Goal: Information Seeking & Learning: Learn about a topic

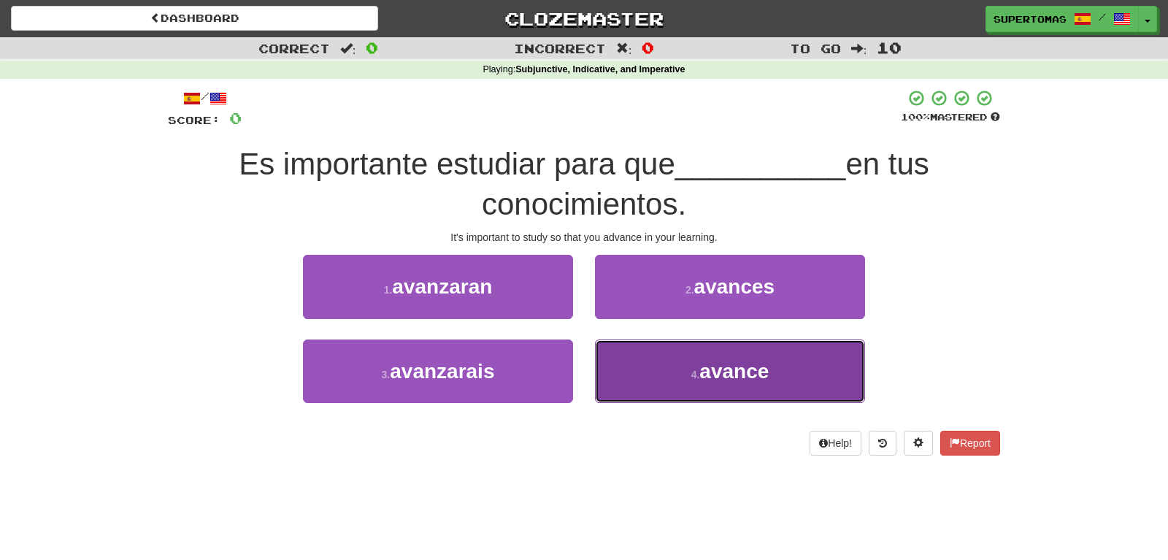
click at [654, 363] on button "4 . avance" at bounding box center [730, 372] width 270 height 64
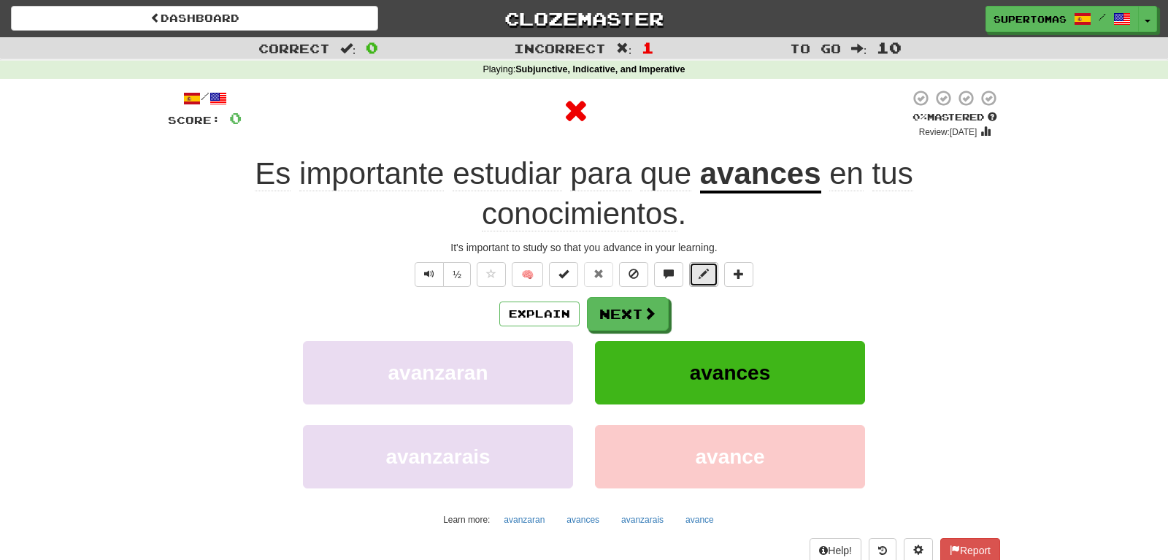
click at [705, 276] on span at bounding box center [704, 274] width 10 height 10
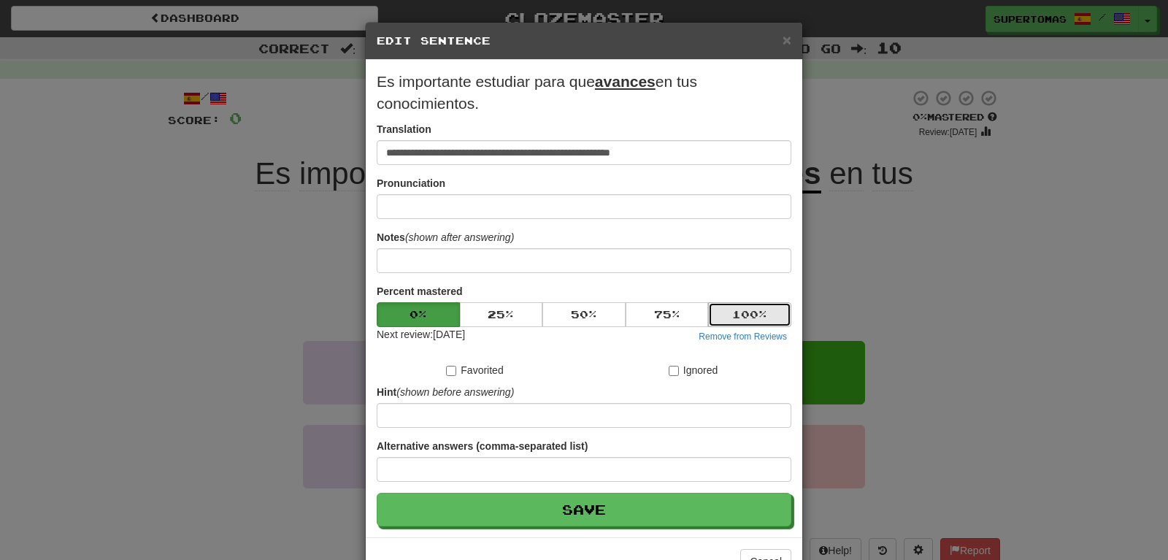
click at [737, 311] on button "100 %" at bounding box center [749, 314] width 83 height 25
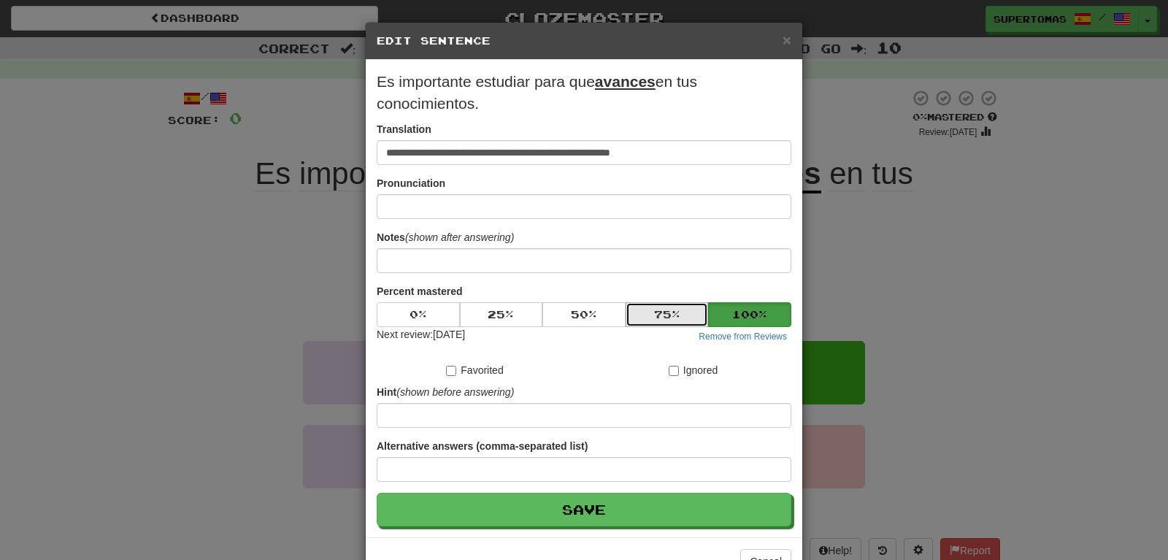
click at [678, 312] on button "75 %" at bounding box center [667, 314] width 83 height 25
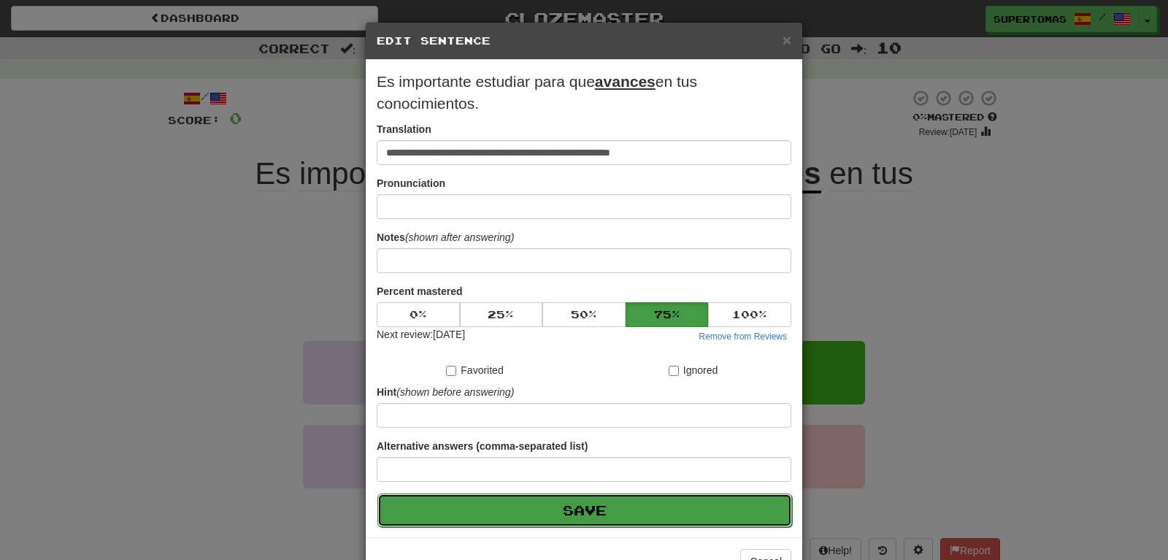
click at [621, 501] on button "Save" at bounding box center [584, 511] width 415 height 34
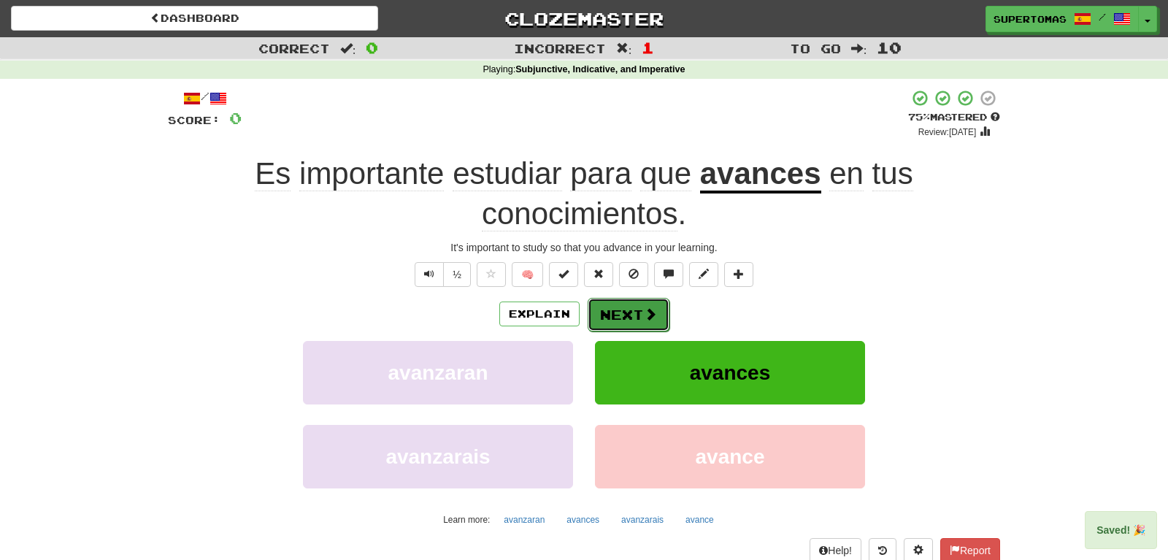
click at [640, 310] on button "Next" at bounding box center [629, 315] width 82 height 34
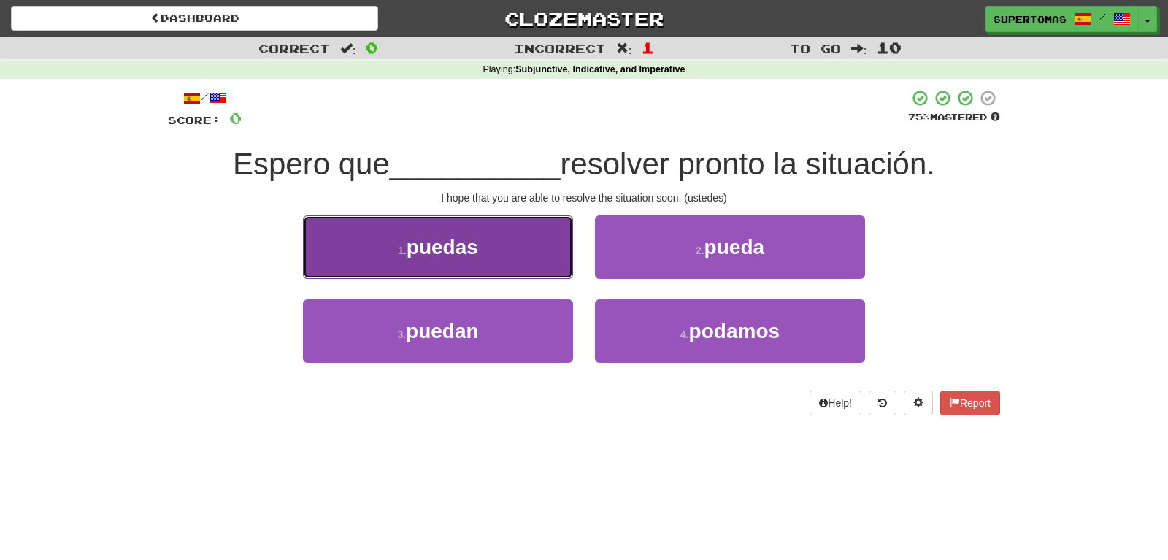
click at [459, 255] on span "puedas" at bounding box center [443, 247] width 72 height 23
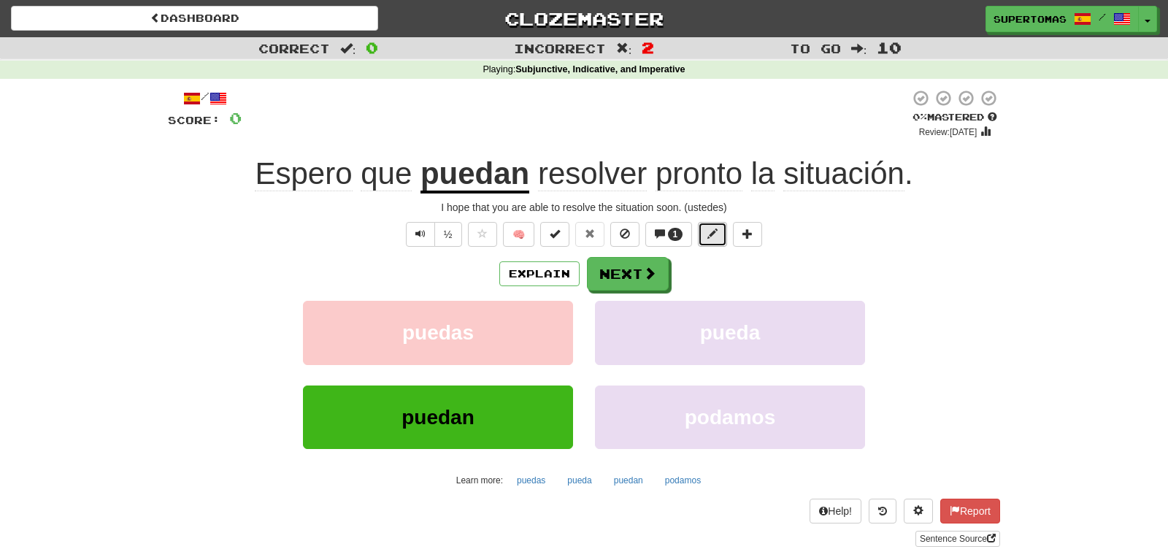
click at [708, 234] on button at bounding box center [712, 234] width 29 height 25
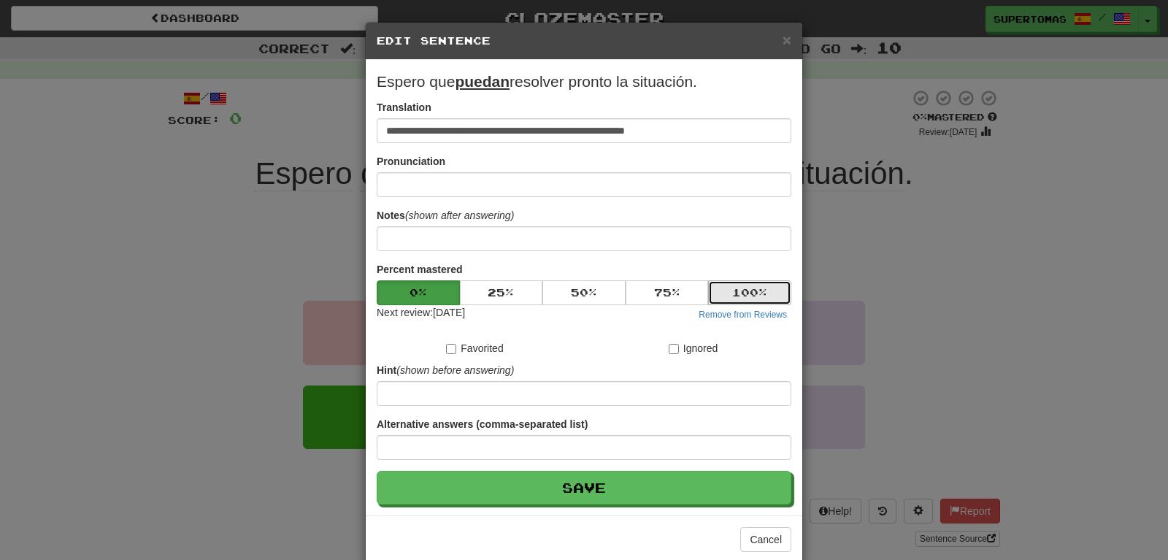
click at [755, 297] on button "100 %" at bounding box center [749, 292] width 83 height 25
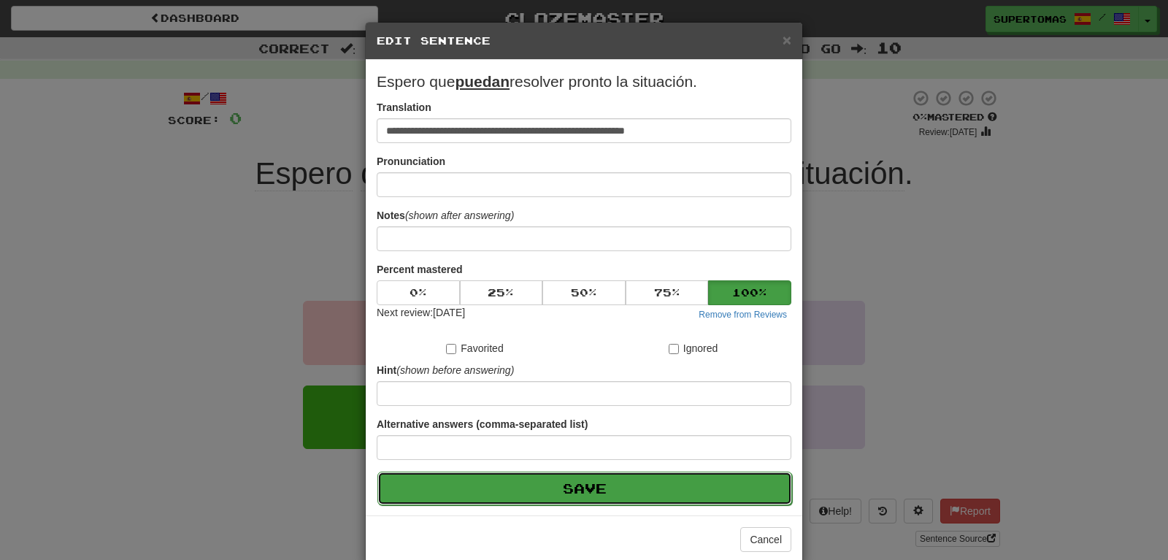
click at [616, 482] on button "Save" at bounding box center [584, 489] width 415 height 34
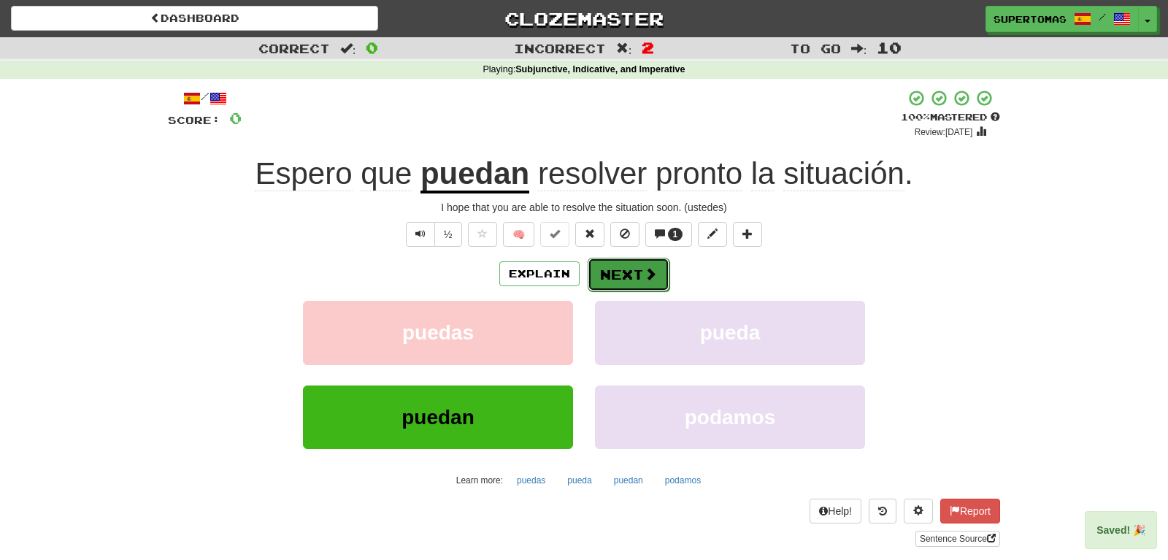
click at [616, 284] on button "Next" at bounding box center [629, 275] width 82 height 34
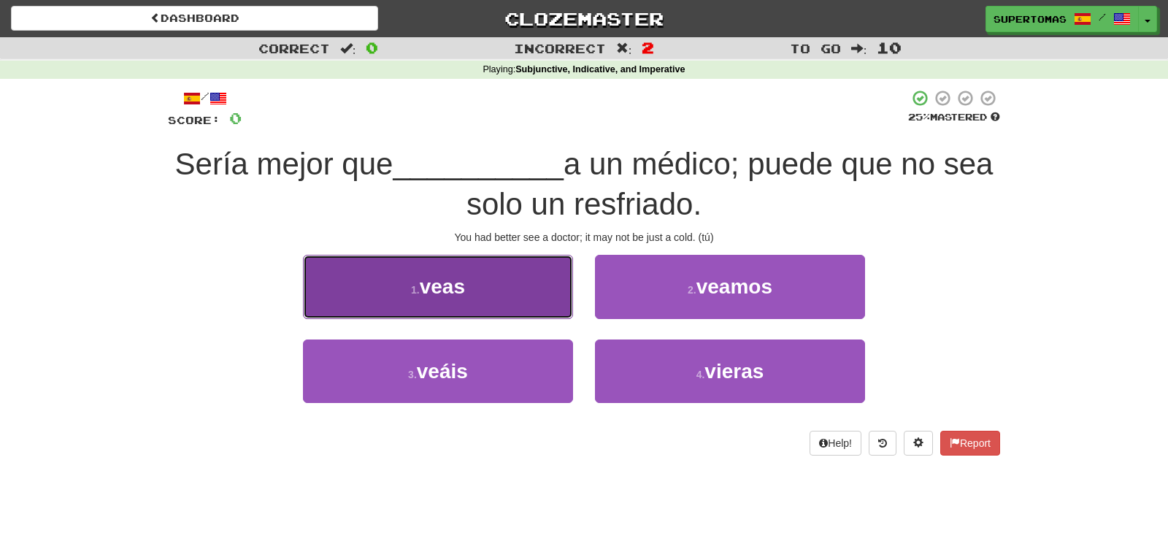
click at [491, 288] on button "1 . [GEOGRAPHIC_DATA]" at bounding box center [438, 287] width 270 height 64
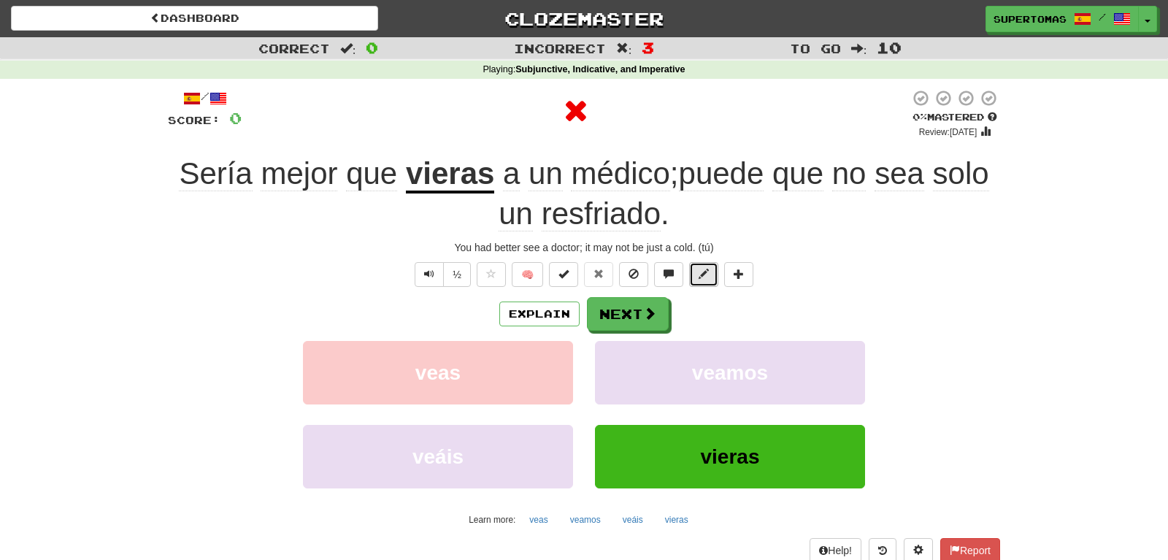
click at [703, 270] on span at bounding box center [704, 274] width 10 height 10
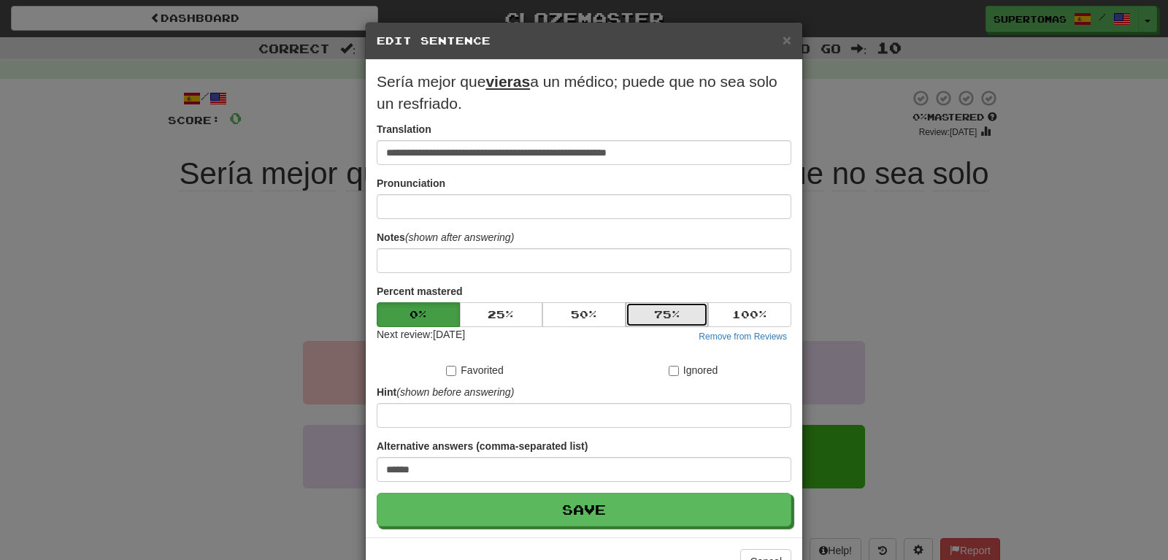
click at [678, 312] on button "75 %" at bounding box center [667, 314] width 83 height 25
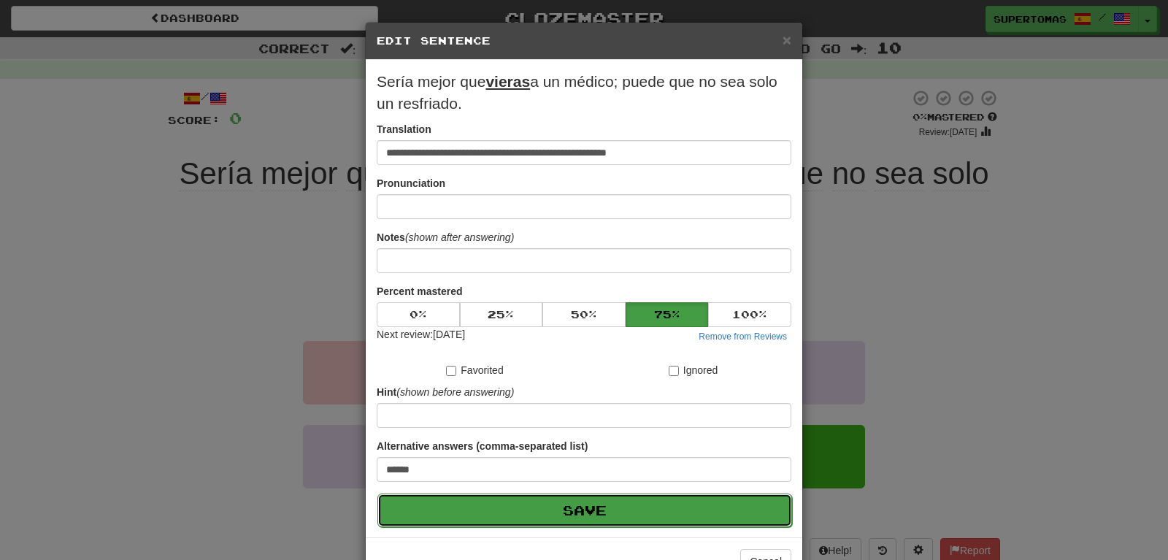
click at [615, 514] on button "Save" at bounding box center [584, 511] width 415 height 34
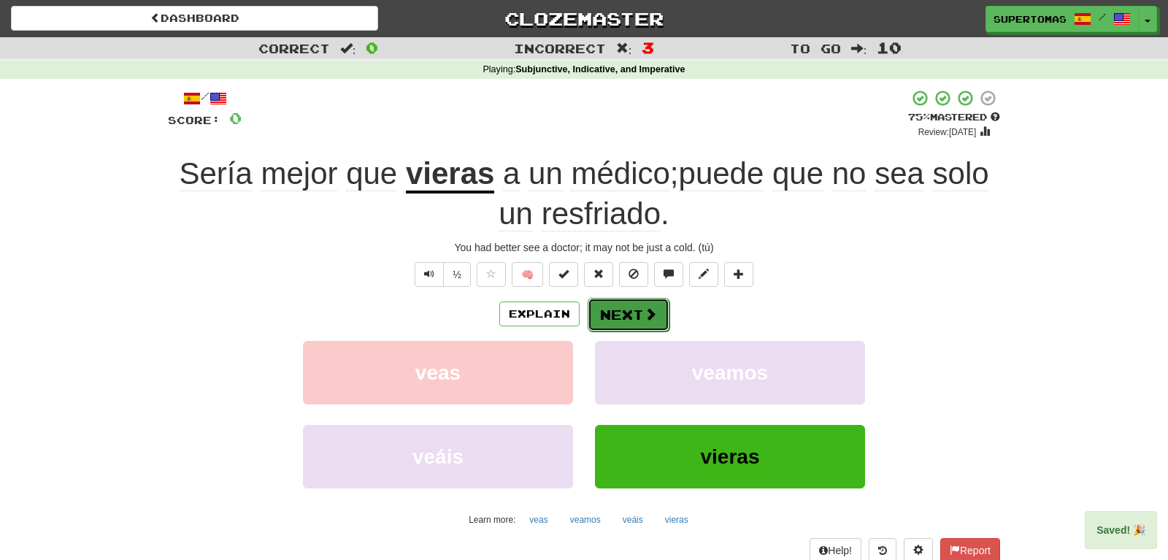
click at [622, 311] on button "Next" at bounding box center [629, 315] width 82 height 34
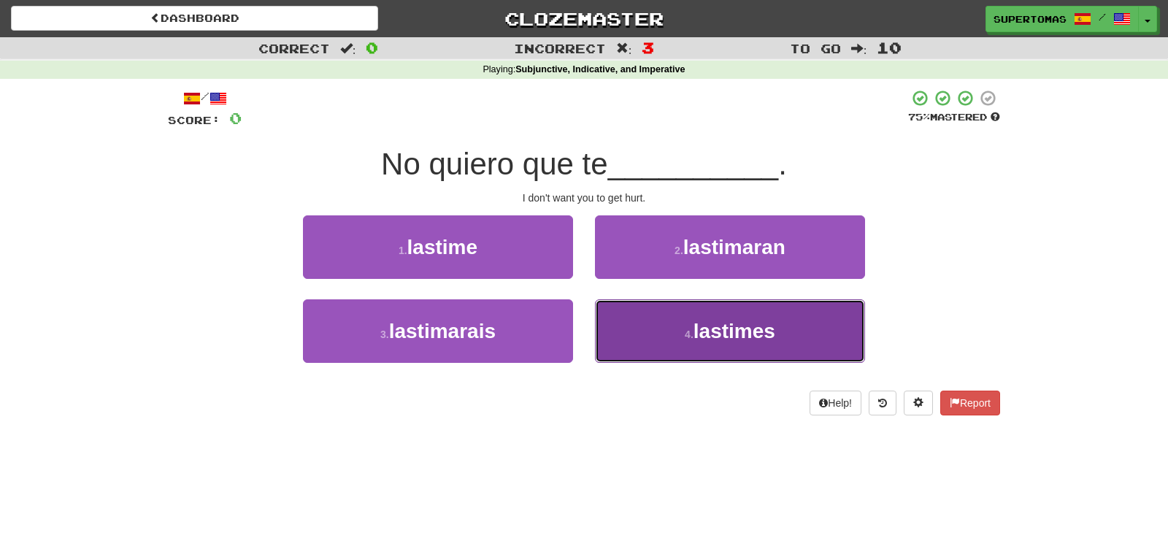
click at [732, 326] on span "lastimes" at bounding box center [735, 331] width 82 height 23
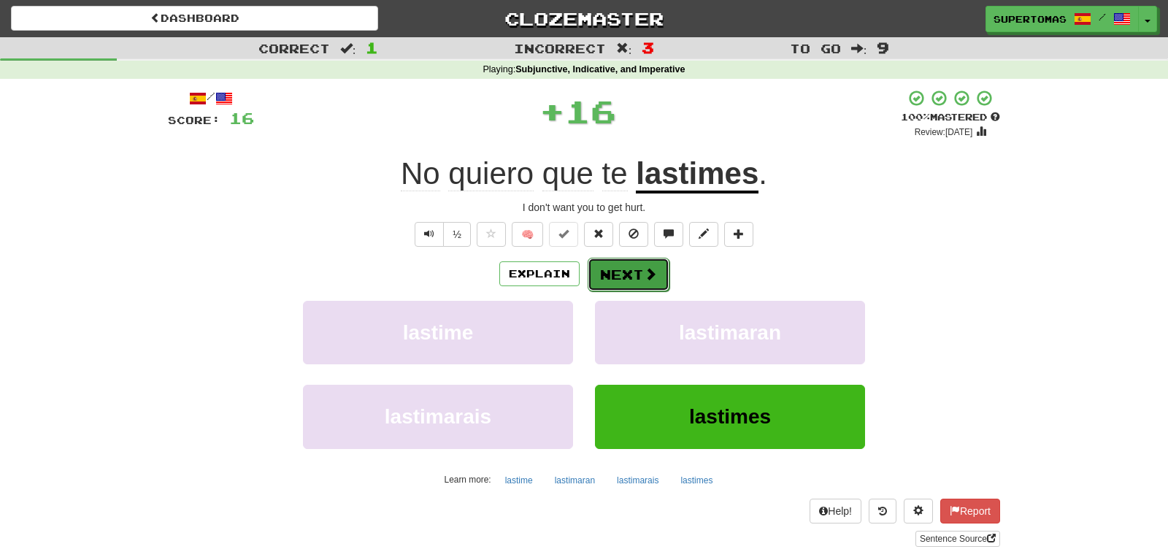
click at [628, 269] on button "Next" at bounding box center [629, 275] width 82 height 34
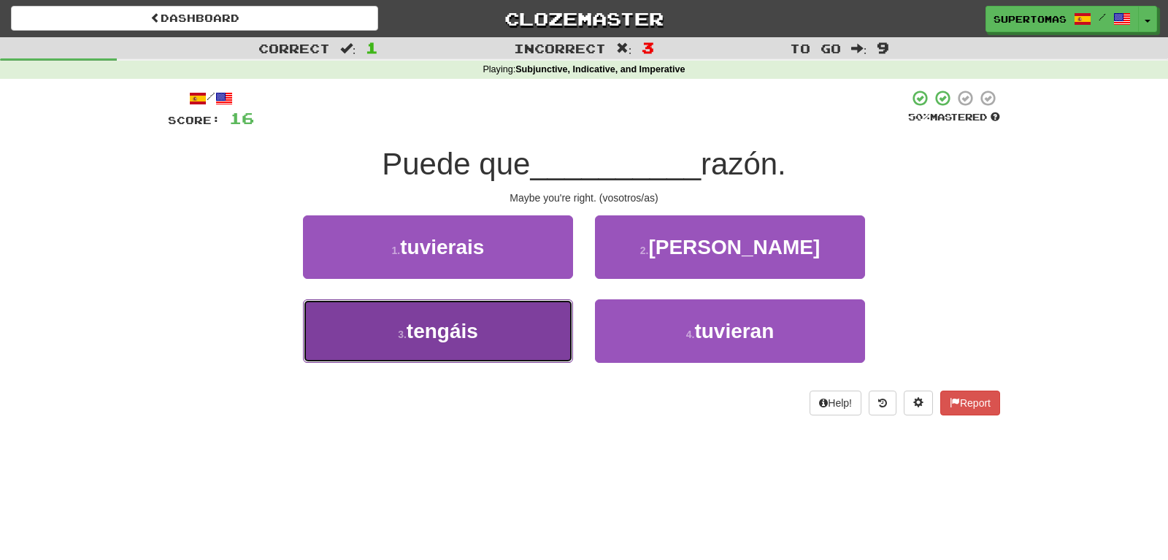
click at [516, 345] on button "3 . tengáis" at bounding box center [438, 331] width 270 height 64
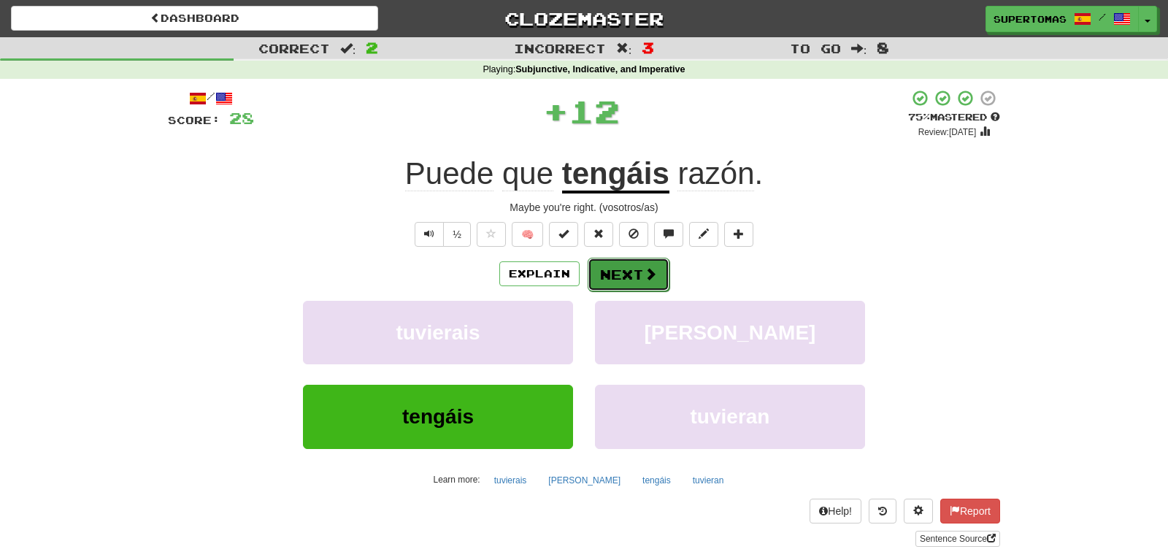
click at [661, 275] on button "Next" at bounding box center [629, 275] width 82 height 34
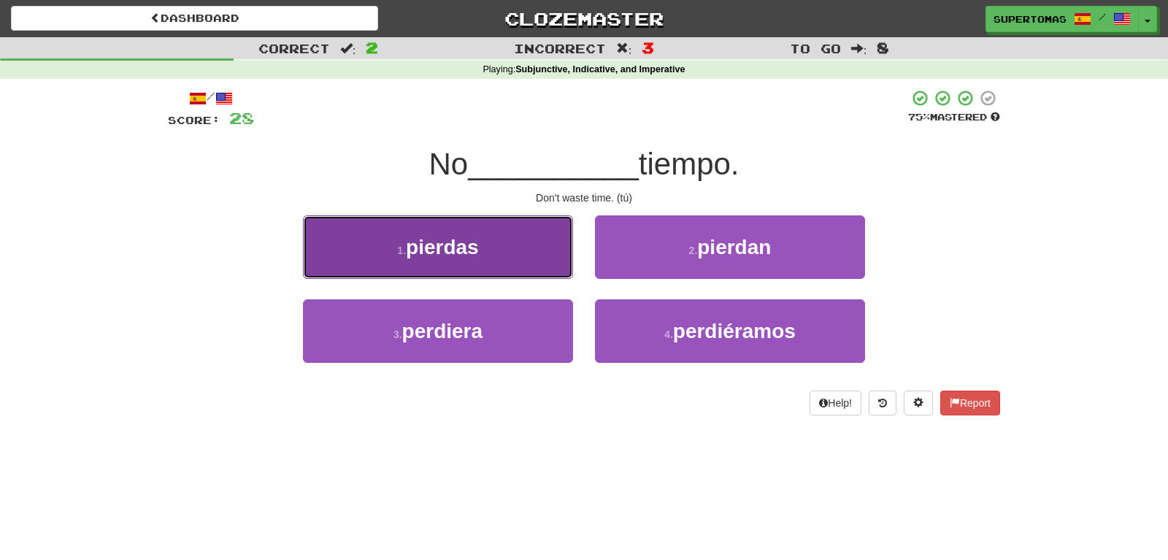
click at [475, 254] on span "pierdas" at bounding box center [442, 247] width 73 height 23
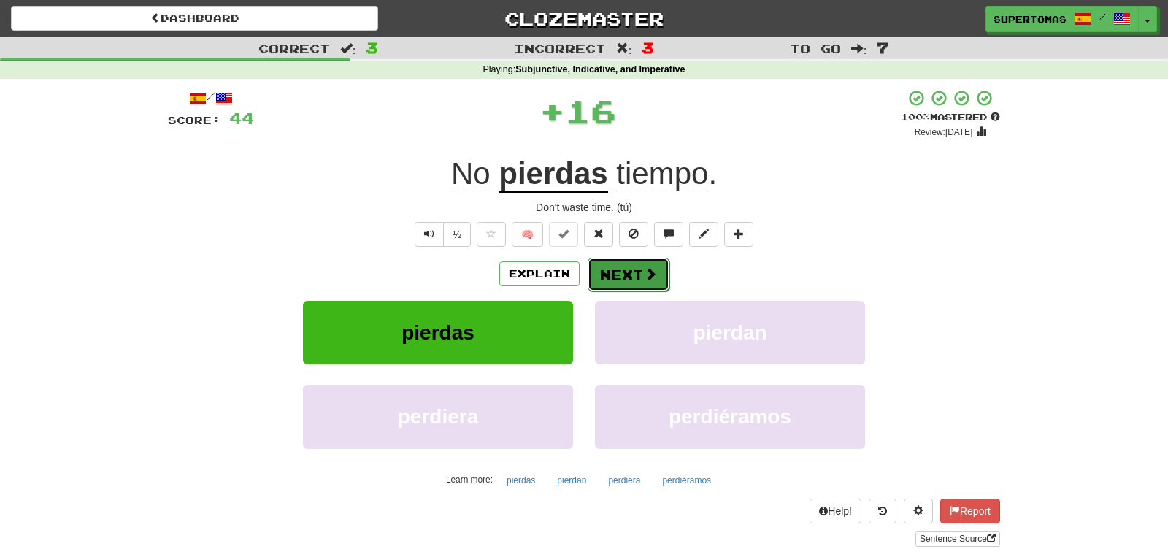
click at [607, 267] on button "Next" at bounding box center [629, 275] width 82 height 34
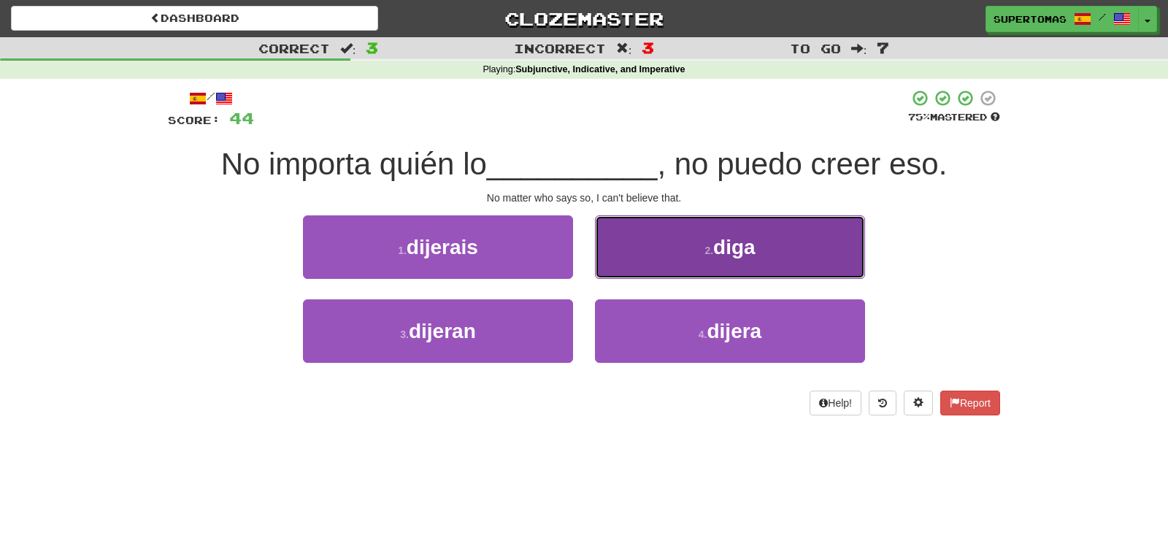
click at [683, 257] on button "2 . diga" at bounding box center [730, 247] width 270 height 64
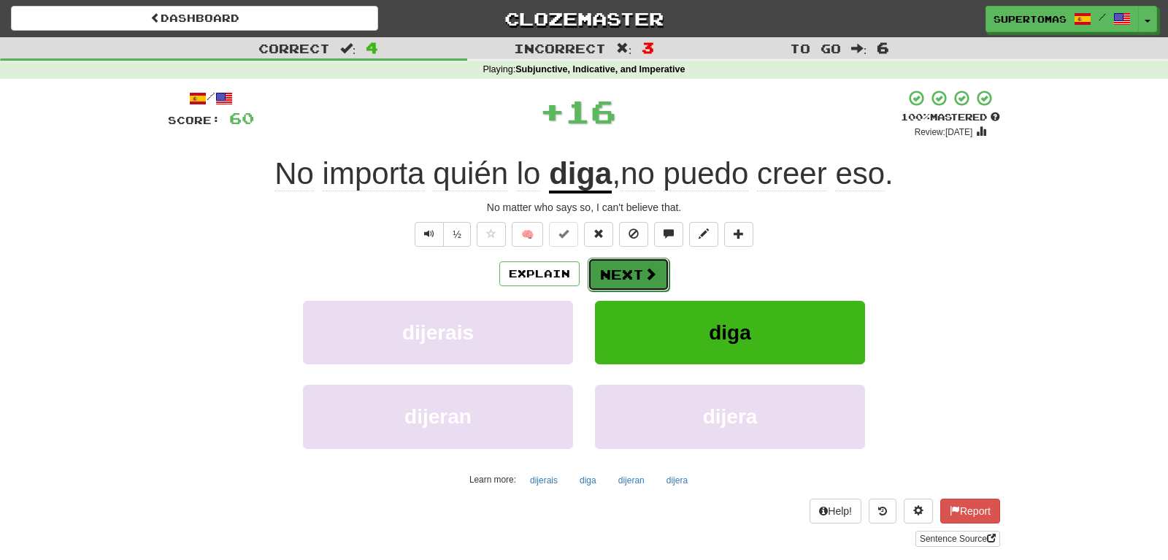
click at [613, 271] on button "Next" at bounding box center [629, 275] width 82 height 34
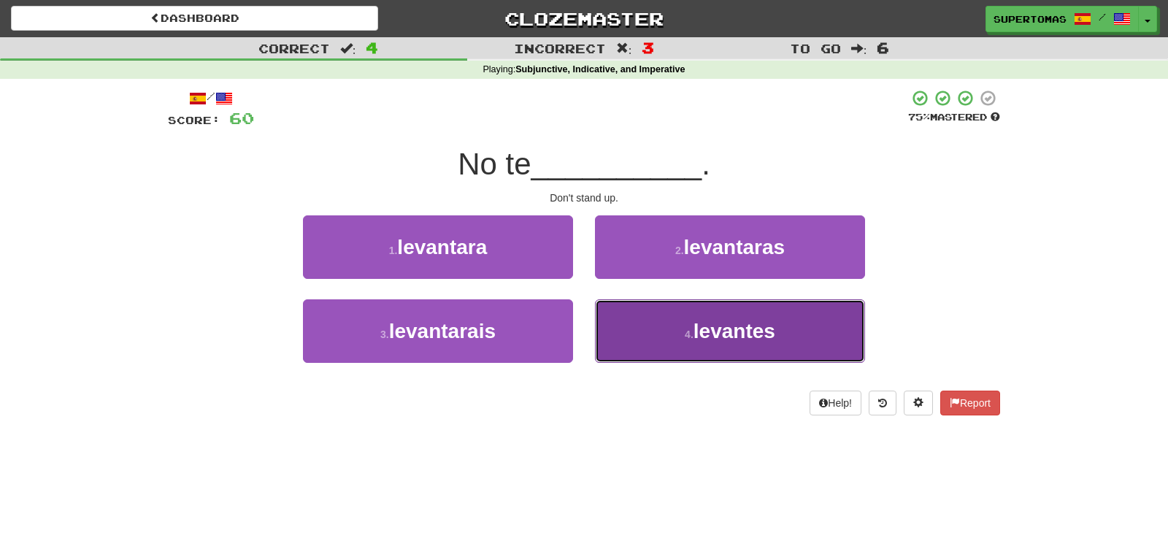
click at [660, 331] on button "4 . [GEOGRAPHIC_DATA]" at bounding box center [730, 331] width 270 height 64
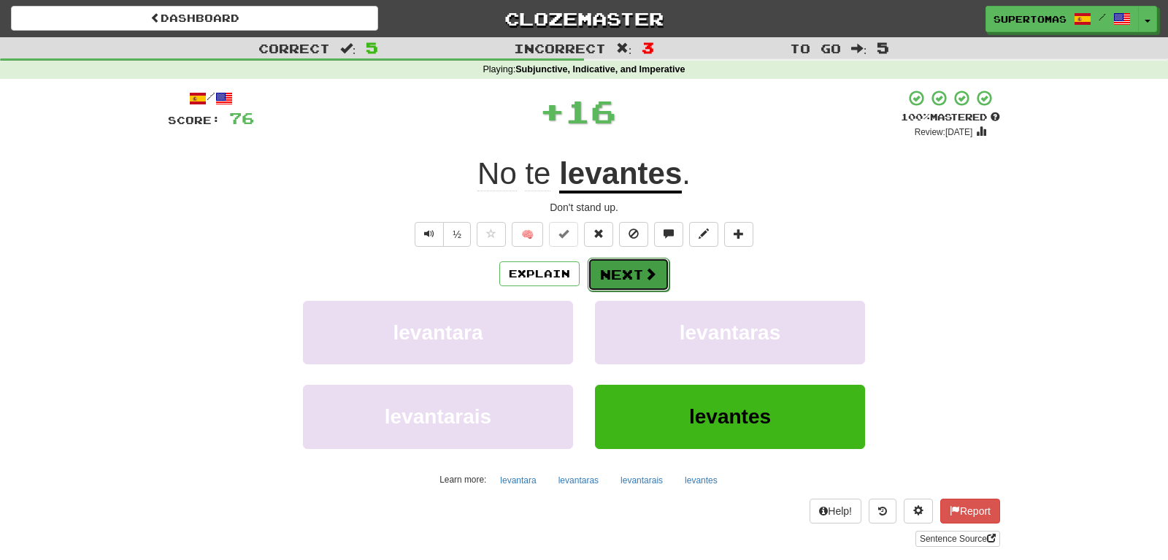
click at [613, 269] on button "Next" at bounding box center [629, 275] width 82 height 34
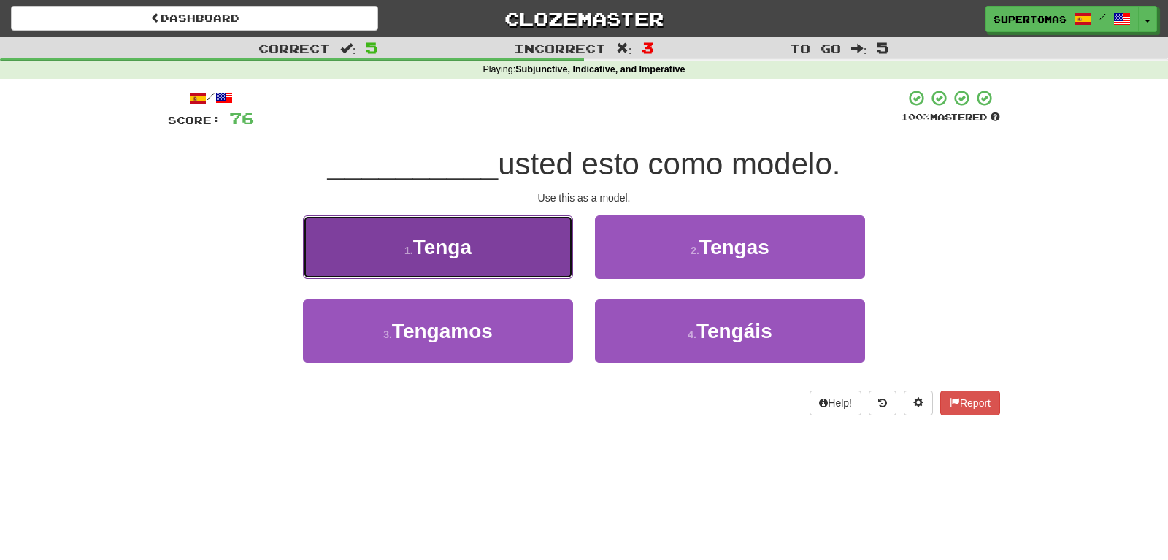
click at [518, 269] on button "1 . [GEOGRAPHIC_DATA]" at bounding box center [438, 247] width 270 height 64
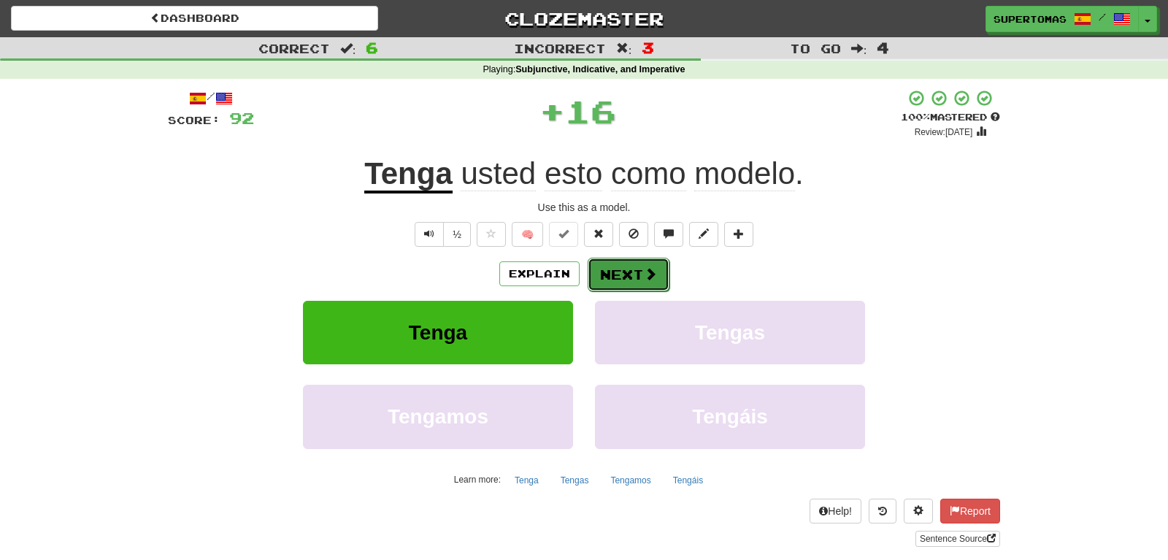
click at [626, 280] on button "Next" at bounding box center [629, 275] width 82 height 34
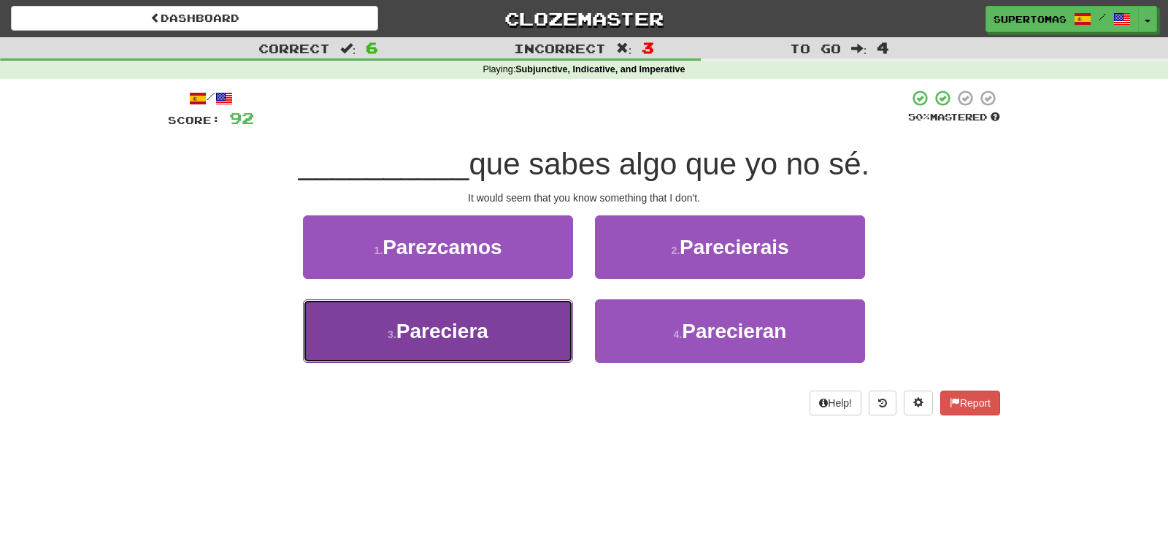
click at [444, 324] on span "Pareciera" at bounding box center [442, 331] width 92 height 23
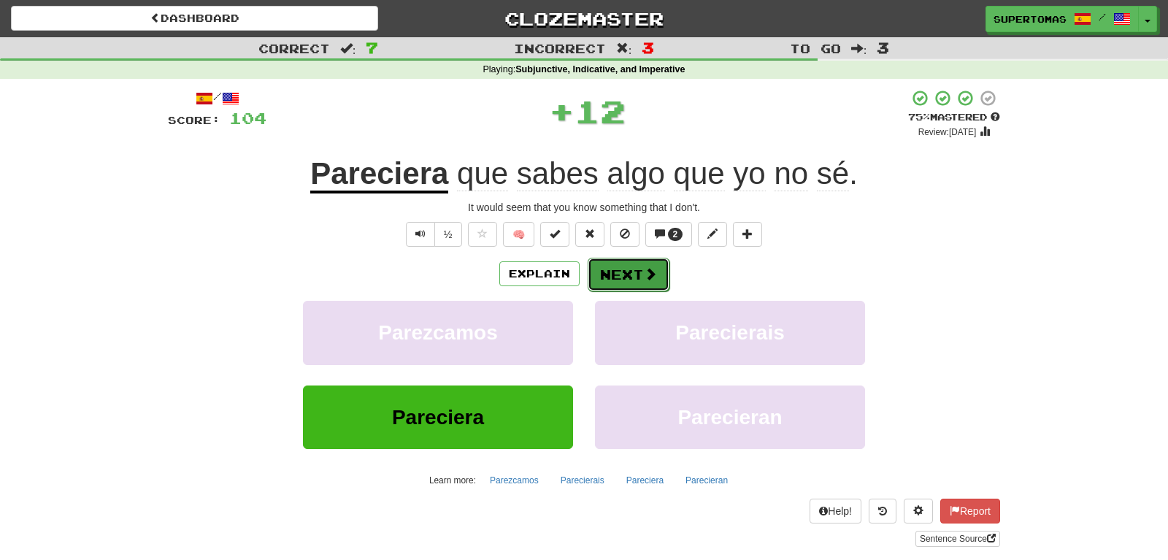
click at [607, 267] on button "Next" at bounding box center [629, 275] width 82 height 34
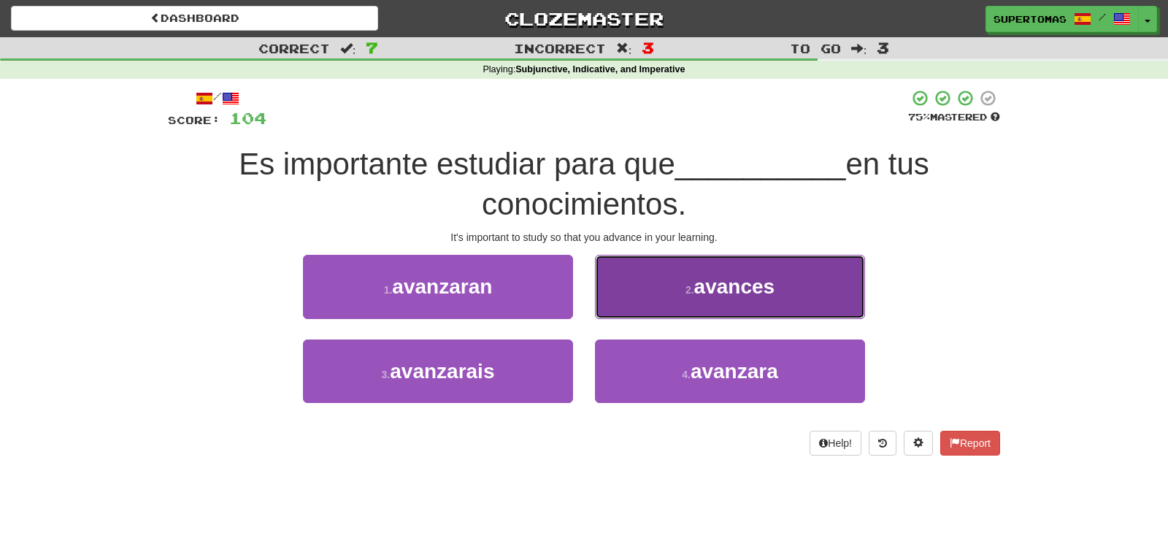
click at [668, 304] on button "2 . avances" at bounding box center [730, 287] width 270 height 64
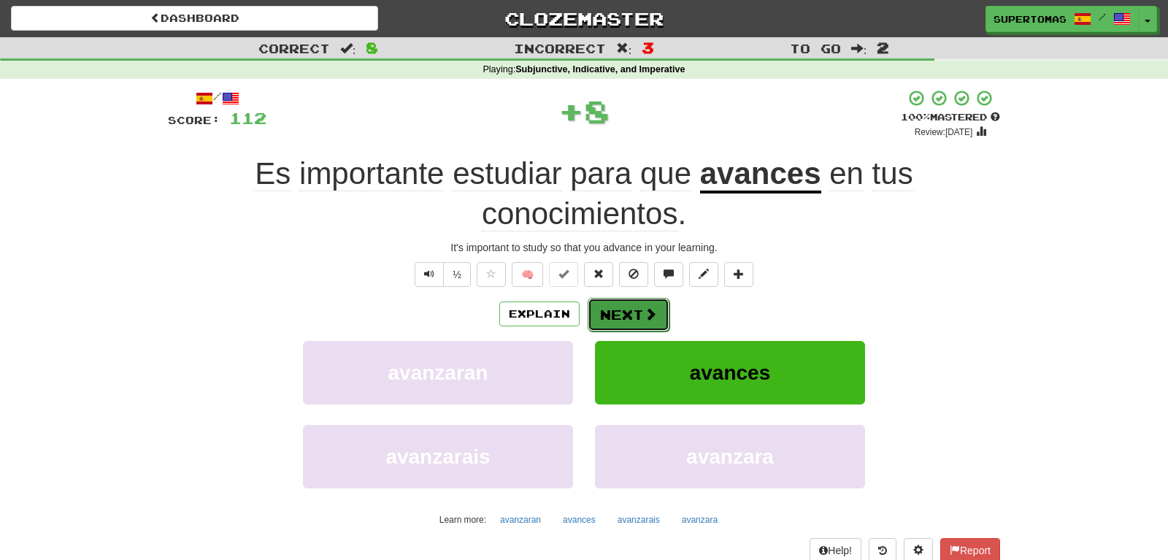
click at [632, 305] on button "Next" at bounding box center [629, 315] width 82 height 34
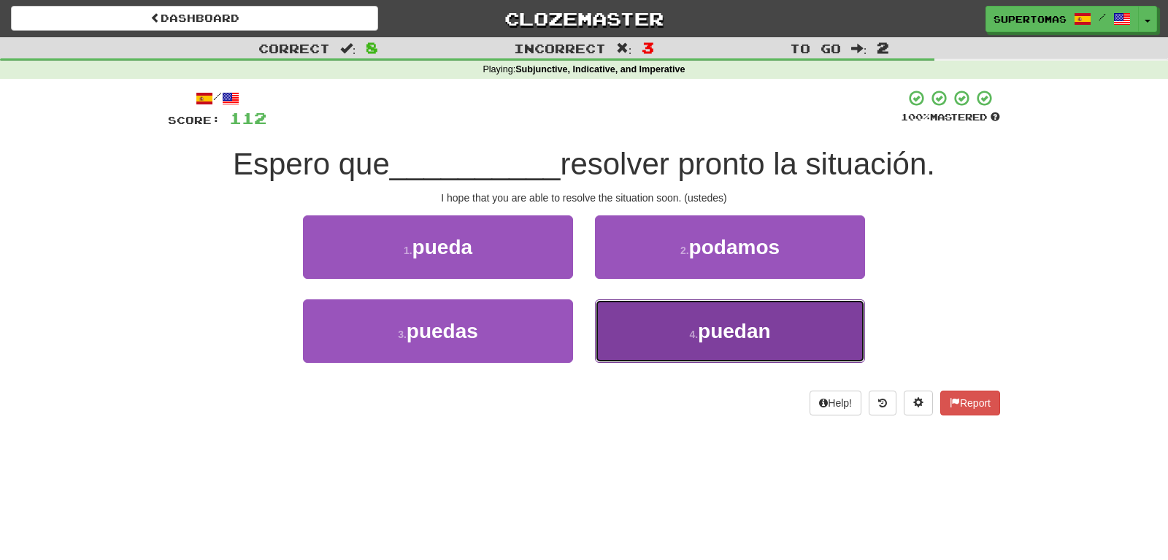
click at [670, 323] on button "4 . puedan" at bounding box center [730, 331] width 270 height 64
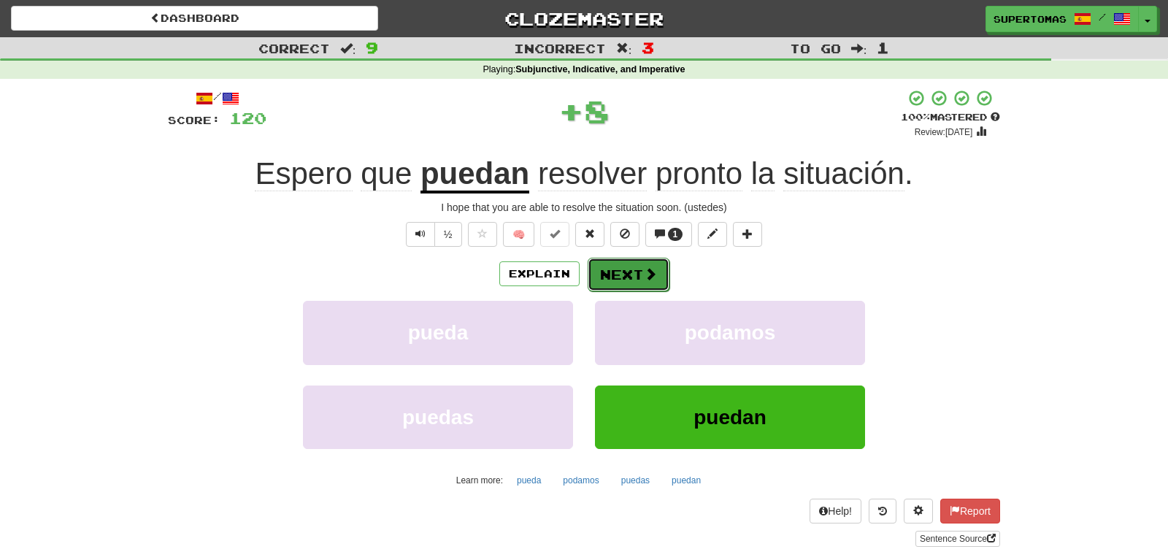
click at [626, 269] on button "Next" at bounding box center [629, 275] width 82 height 34
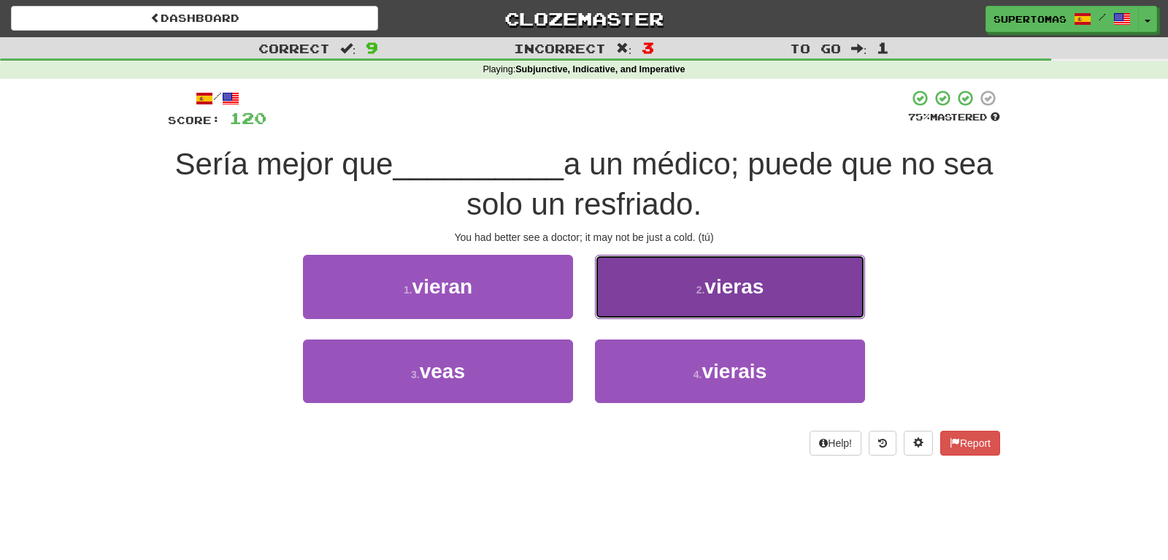
click at [667, 304] on button "2 . [GEOGRAPHIC_DATA]" at bounding box center [730, 287] width 270 height 64
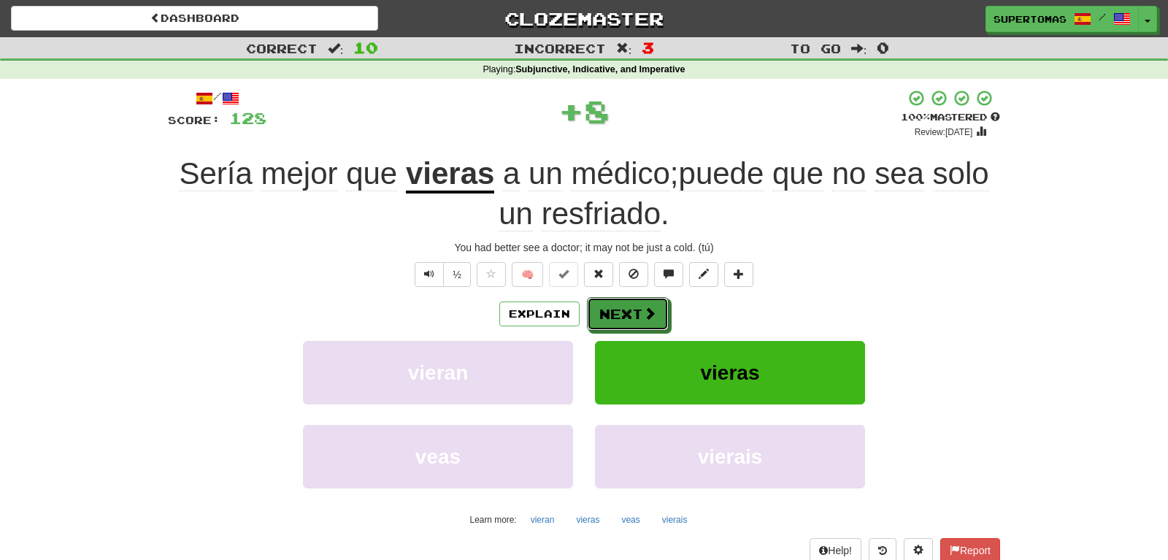
click at [619, 315] on button "Next" at bounding box center [628, 314] width 82 height 34
